Goal: Information Seeking & Learning: Learn about a topic

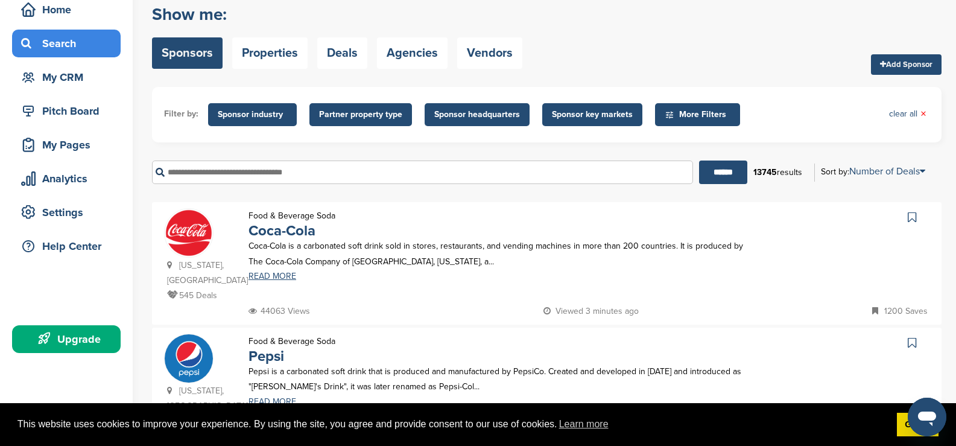
scroll to position [60, 0]
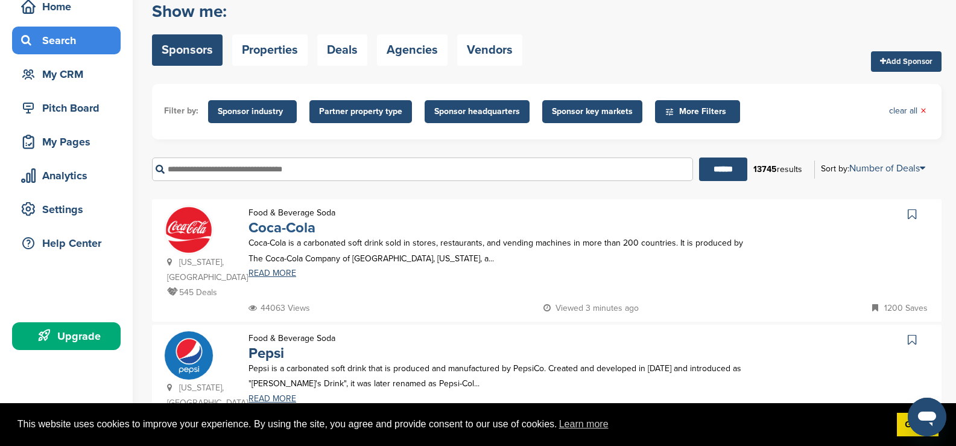
click at [282, 229] on link "Coca-Cola" at bounding box center [281, 227] width 67 height 17
click at [66, 203] on div "Settings" at bounding box center [69, 209] width 103 height 22
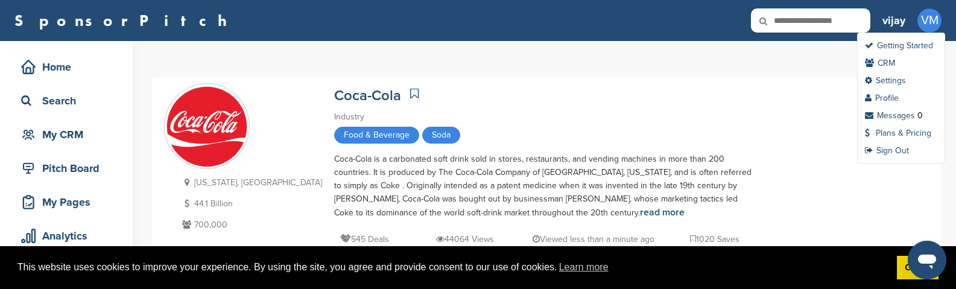
click at [917, 20] on span "VM" at bounding box center [929, 20] width 24 height 24
click at [897, 149] on link "Sign Out" at bounding box center [887, 150] width 44 height 10
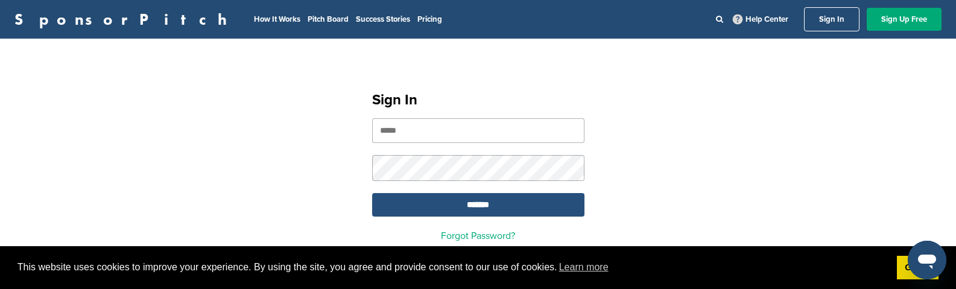
type input "**********"
click at [463, 212] on input "*******" at bounding box center [478, 205] width 212 height 24
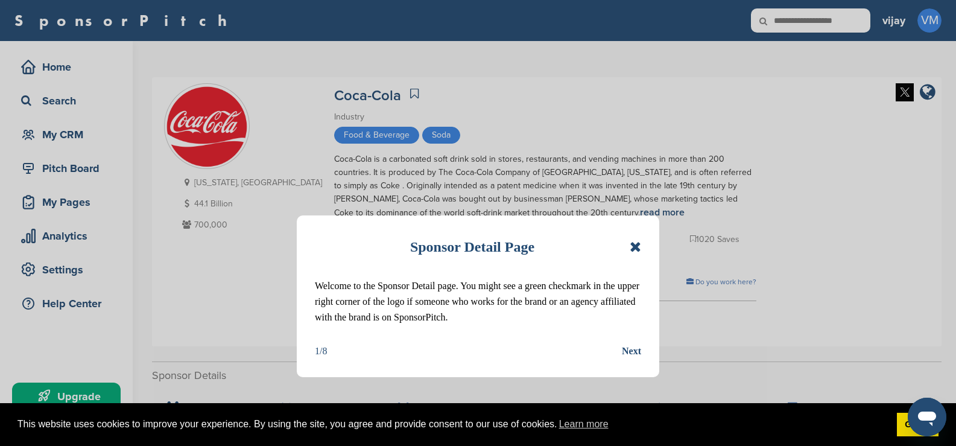
click at [633, 251] on icon at bounding box center [635, 246] width 11 height 14
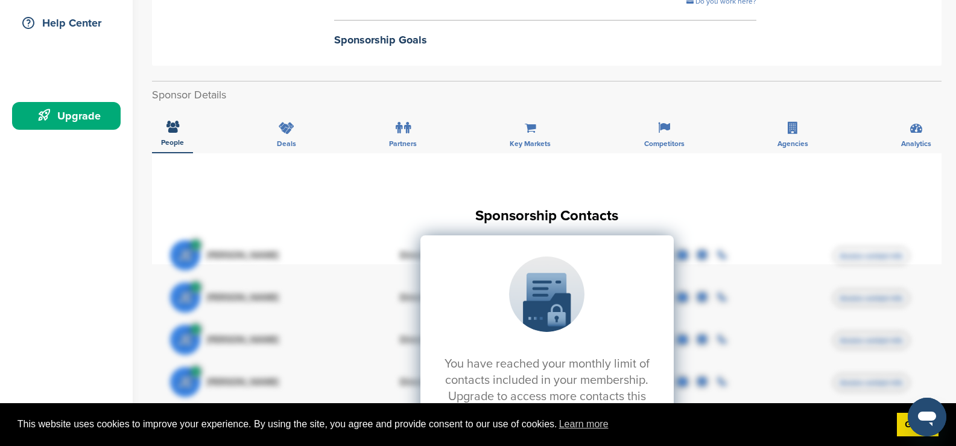
scroll to position [302, 0]
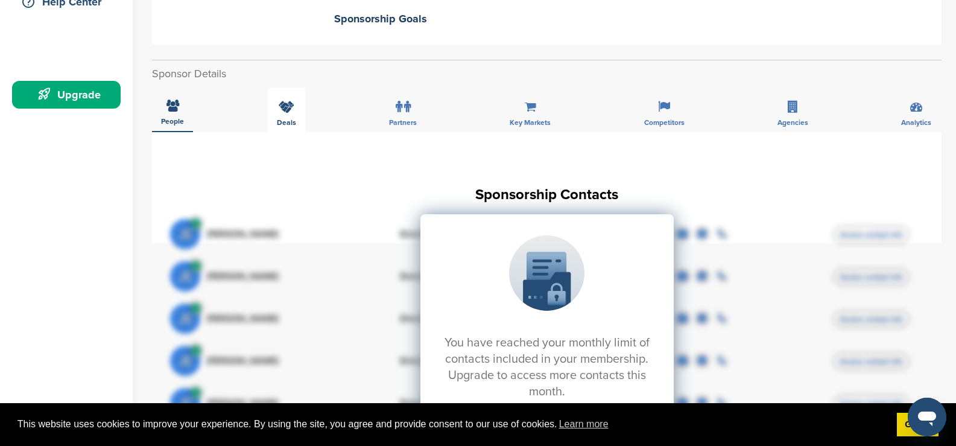
click at [294, 116] on div "Deals" at bounding box center [286, 109] width 37 height 45
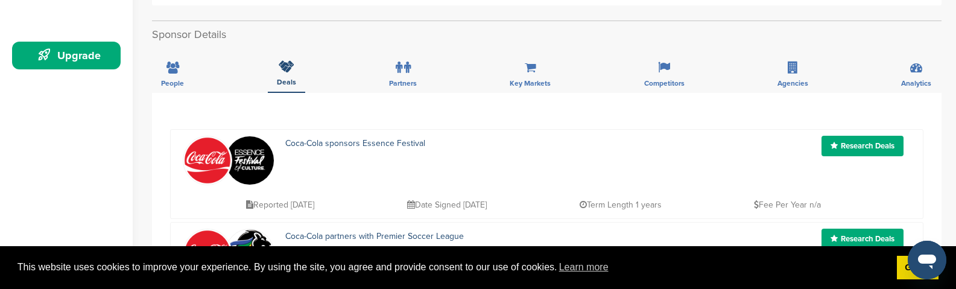
scroll to position [362, 0]
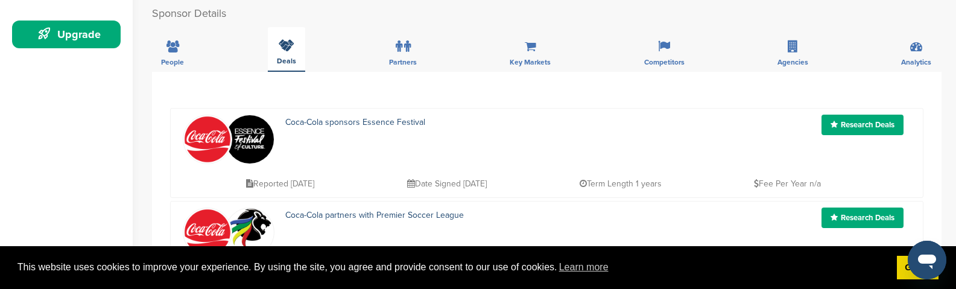
click at [279, 51] on icon at bounding box center [287, 45] width 16 height 12
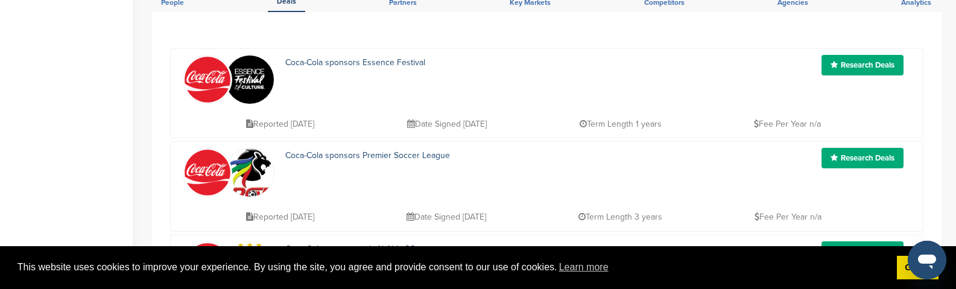
scroll to position [422, 0]
drag, startPoint x: 128, startPoint y: 274, endPoint x: 492, endPoint y: 204, distance: 370.4
click at [492, 204] on div "Reported 4 months ago Date Signed 2025-05-22 Term Length 3 years Fee Per Year n…" at bounding box center [577, 210] width 668 height 27
drag, startPoint x: 350, startPoint y: 277, endPoint x: 191, endPoint y: 217, distance: 170.0
click at [191, 217] on div "Coca-Cola sponsors Premier Soccer League Research Deals Reported 4 months ago D…" at bounding box center [546, 186] width 753 height 90
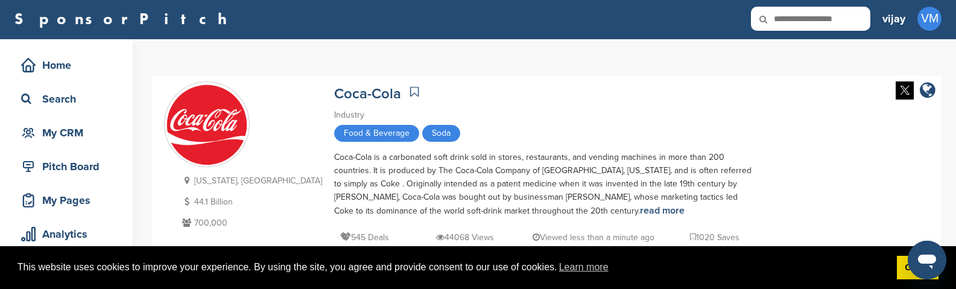
scroll to position [0, 0]
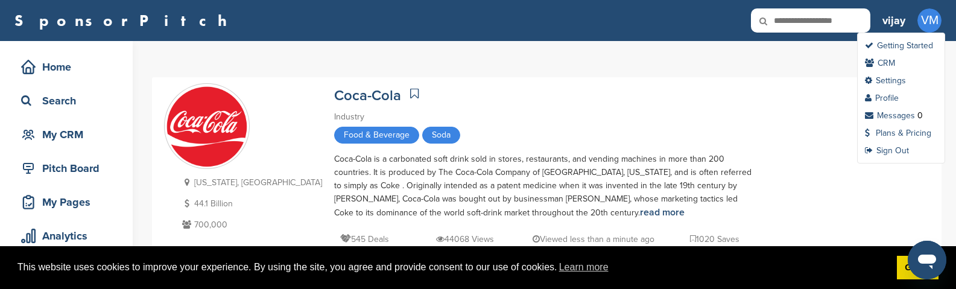
click at [932, 22] on span "VM" at bounding box center [929, 20] width 24 height 24
click at [900, 151] on link "Sign Out" at bounding box center [887, 150] width 44 height 10
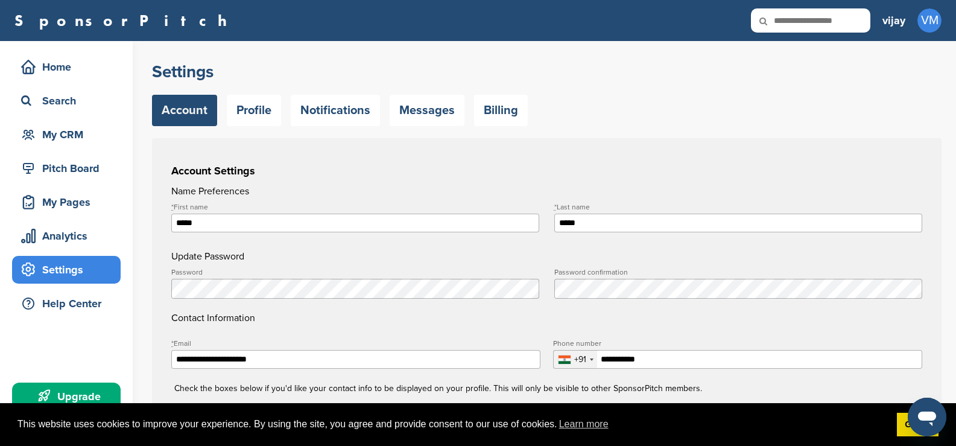
type input "**********"
click at [233, 106] on link "Profile" at bounding box center [254, 110] width 54 height 31
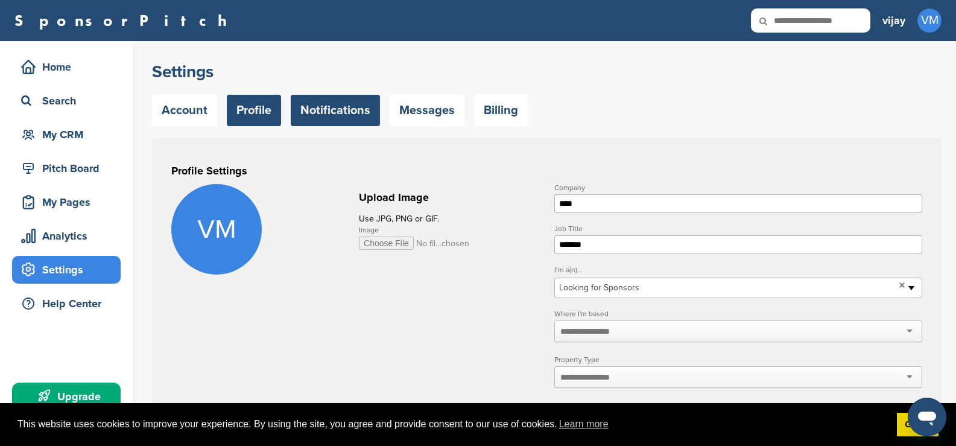
click at [367, 120] on link "Notifications" at bounding box center [335, 110] width 89 height 31
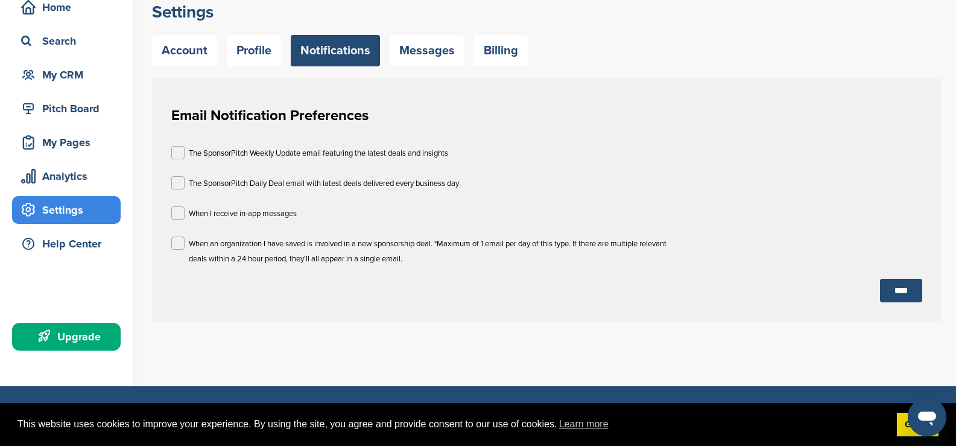
scroll to position [60, 0]
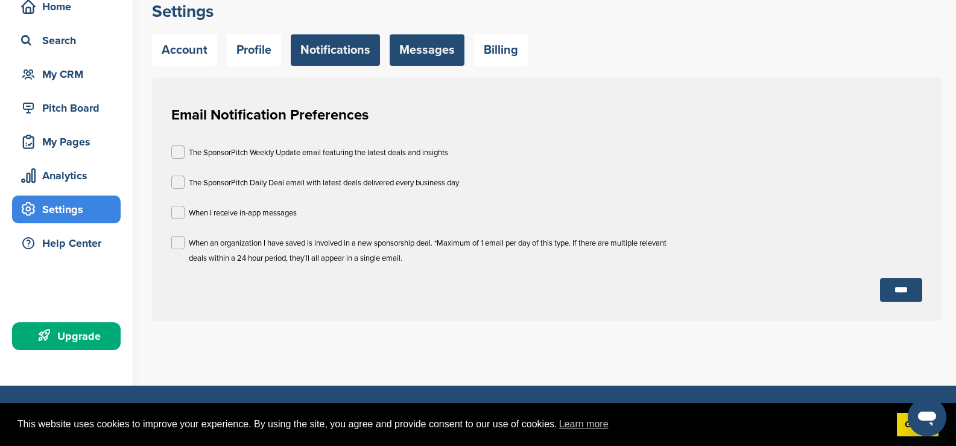
click at [422, 52] on link "Messages" at bounding box center [427, 49] width 75 height 31
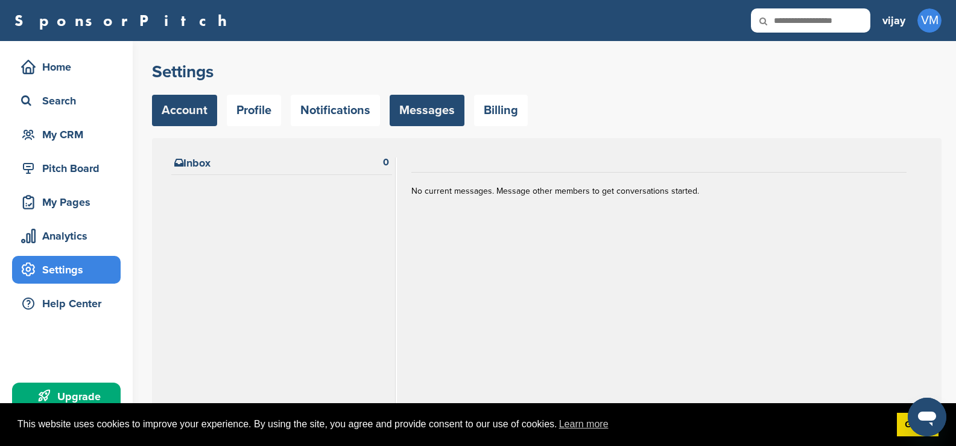
click at [194, 114] on link "Account" at bounding box center [184, 110] width 65 height 31
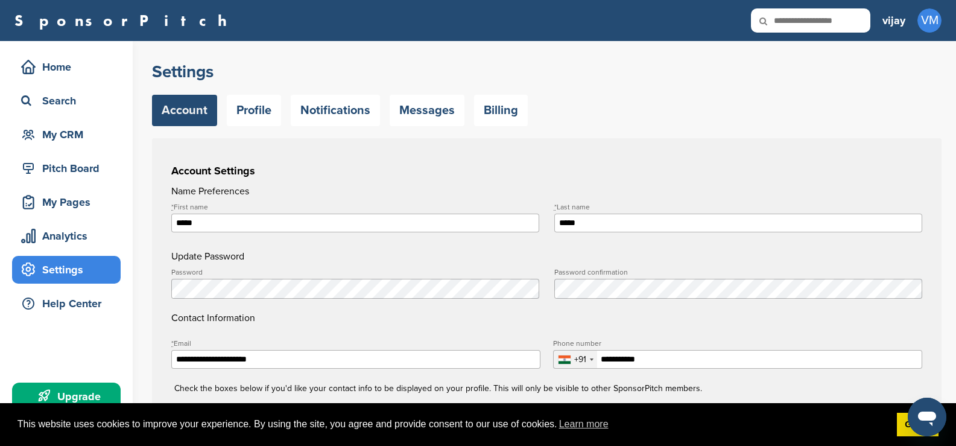
type input "**********"
click at [71, 103] on div "Search" at bounding box center [69, 101] width 103 height 22
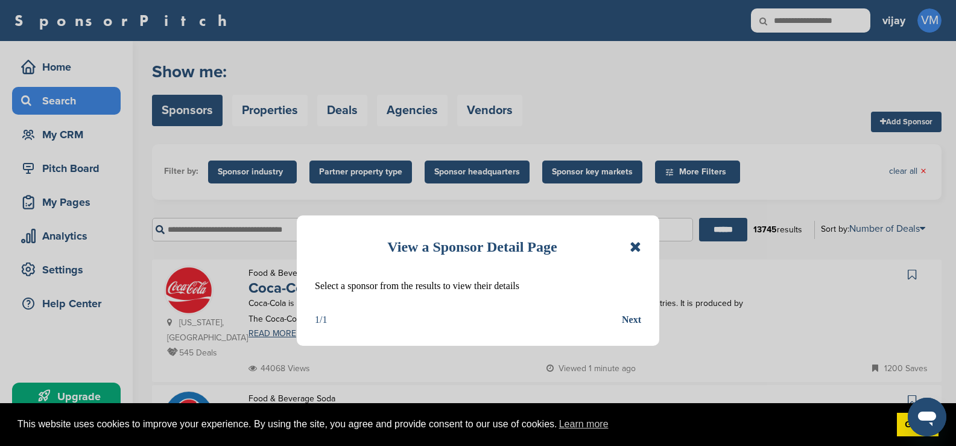
click at [631, 248] on icon at bounding box center [635, 246] width 11 height 14
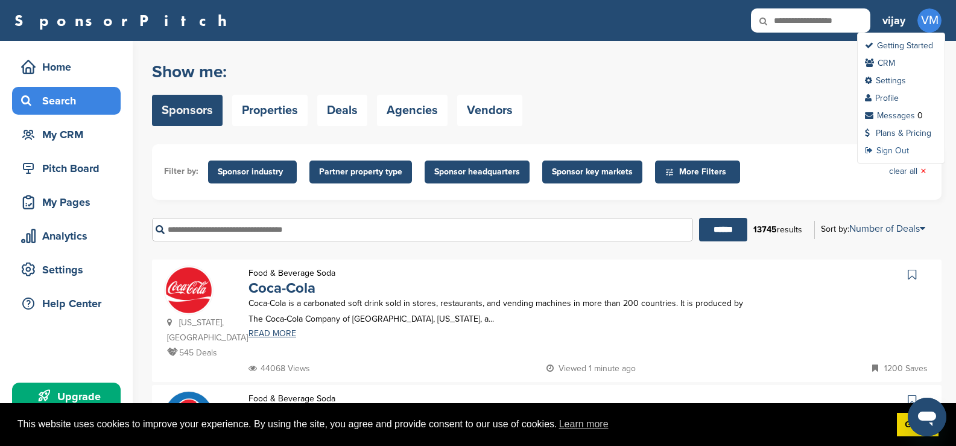
click at [897, 150] on link "Sign Out" at bounding box center [887, 150] width 44 height 10
